Goal: Transaction & Acquisition: Purchase product/service

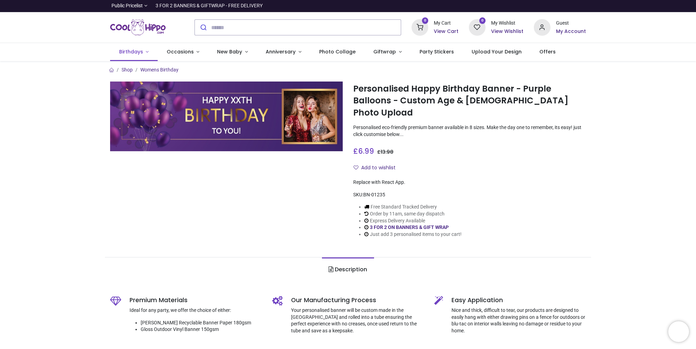
click at [144, 51] on link "Birthdays" at bounding box center [134, 52] width 48 height 18
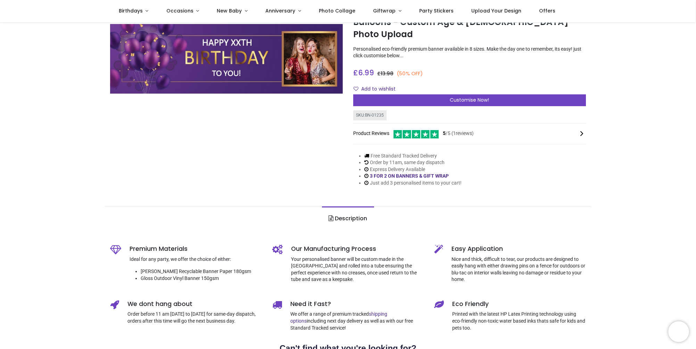
scroll to position [69, 0]
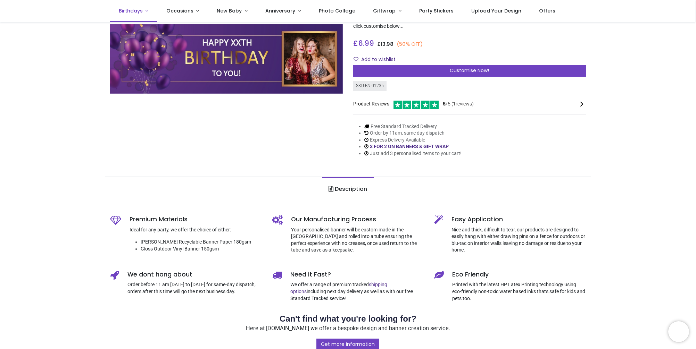
click at [146, 10] on link "Birthdays" at bounding box center [134, 11] width 48 height 22
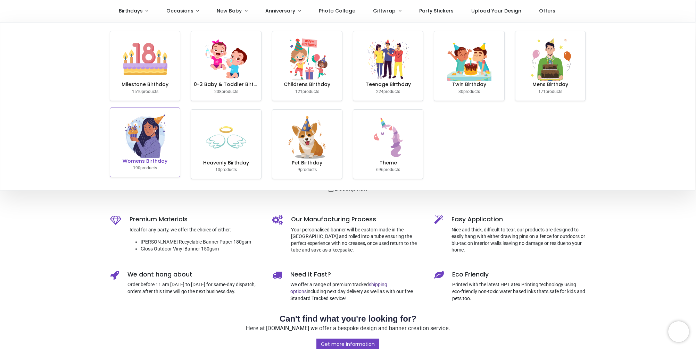
click at [160, 150] on img at bounding box center [145, 135] width 44 height 44
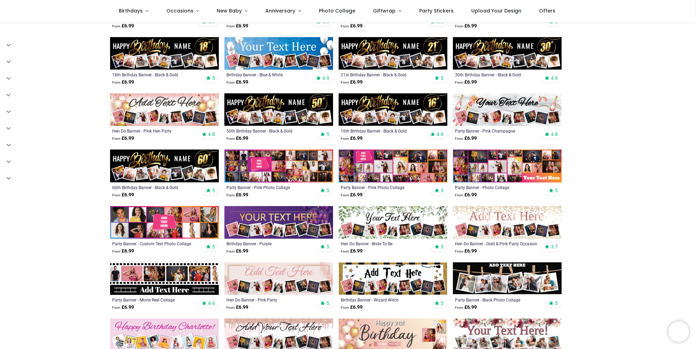
scroll to position [174, 0]
